Goal: Information Seeking & Learning: Learn about a topic

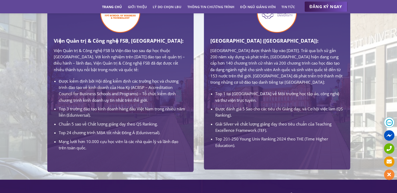
scroll to position [335, 0]
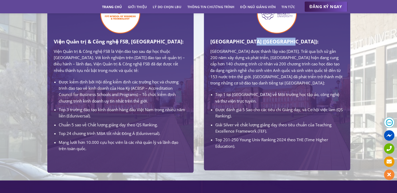
drag, startPoint x: 250, startPoint y: 42, endPoint x: 285, endPoint y: 43, distance: 35.6
click at [285, 43] on h3 "[GEOGRAPHIC_DATA] ([GEOGRAPHIC_DATA]):" at bounding box center [276, 42] width 133 height 8
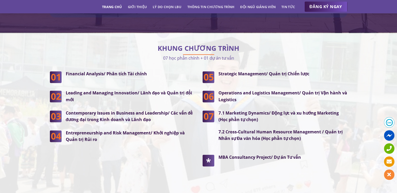
scroll to position [1326, 0]
click at [169, 9] on link "Lý do chọn LBU" at bounding box center [167, 6] width 29 height 9
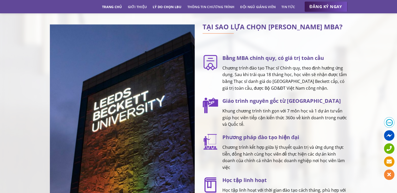
scroll to position [655, 0]
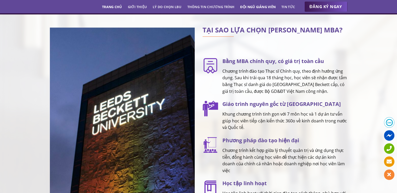
click at [266, 9] on link "Đội ngũ giảng viên" at bounding box center [258, 6] width 36 height 9
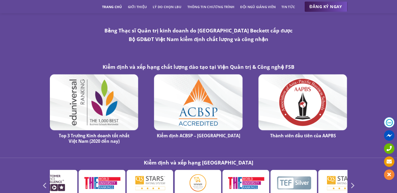
scroll to position [2705, 0]
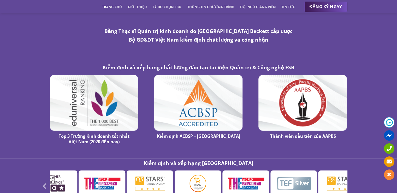
click at [354, 181] on icon "Next" at bounding box center [352, 185] width 9 height 9
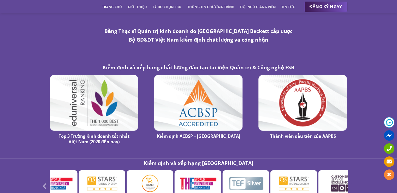
click at [354, 181] on icon "Next" at bounding box center [352, 185] width 9 height 9
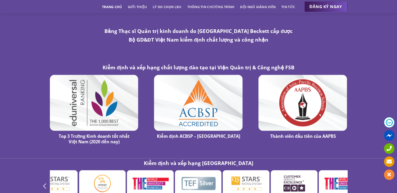
click at [354, 181] on icon "Next" at bounding box center [352, 185] width 9 height 9
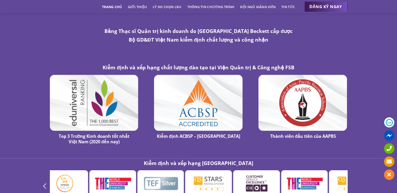
click at [354, 181] on icon "Next" at bounding box center [352, 185] width 9 height 9
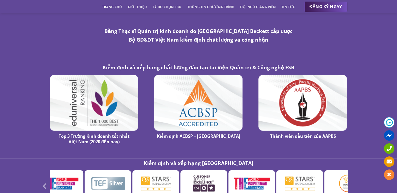
click at [354, 181] on icon "Next" at bounding box center [352, 185] width 9 height 9
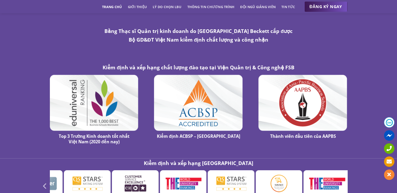
click at [354, 181] on icon "Next" at bounding box center [352, 185] width 9 height 9
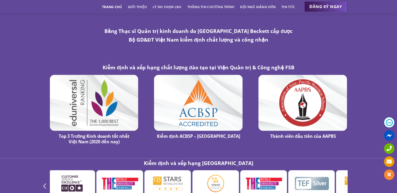
click at [354, 181] on icon "Next" at bounding box center [352, 185] width 9 height 9
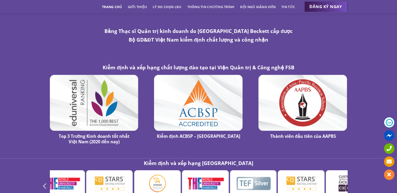
click at [354, 181] on icon "Next" at bounding box center [352, 185] width 9 height 9
